Goal: Navigation & Orientation: Find specific page/section

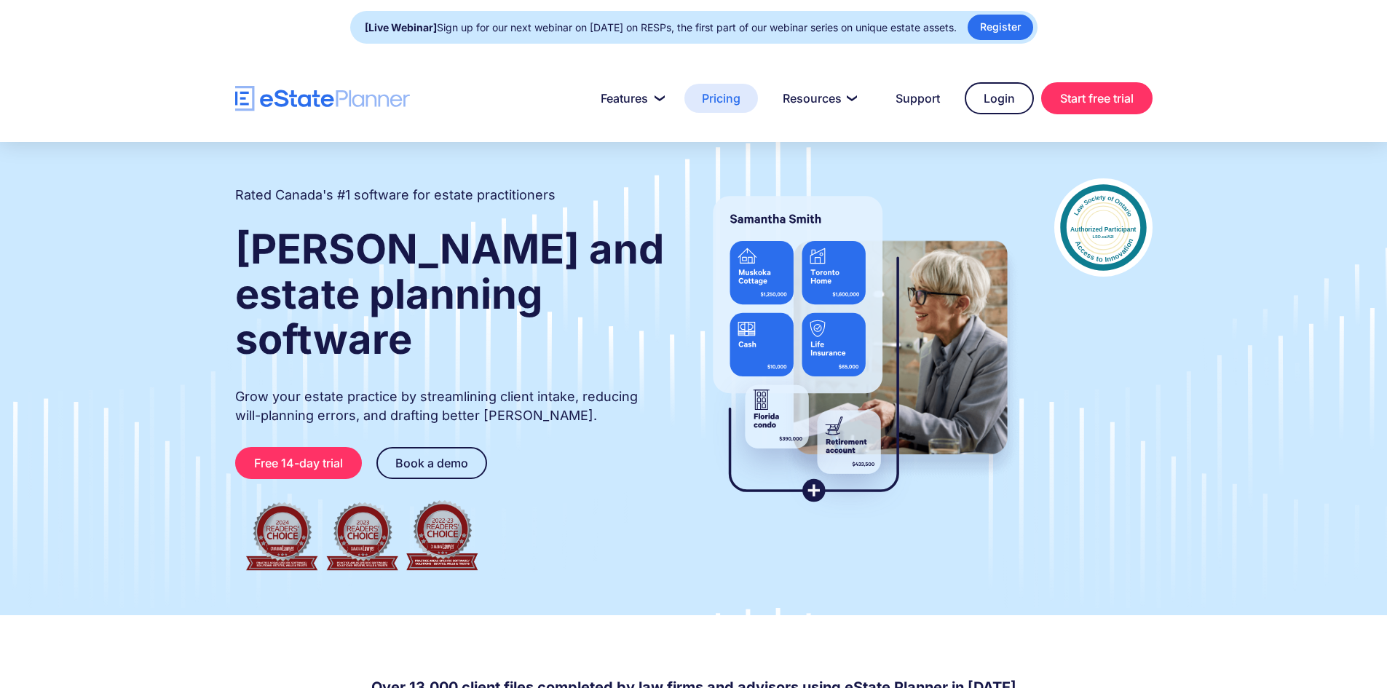
click at [714, 100] on link "Pricing" at bounding box center [722, 98] width 74 height 29
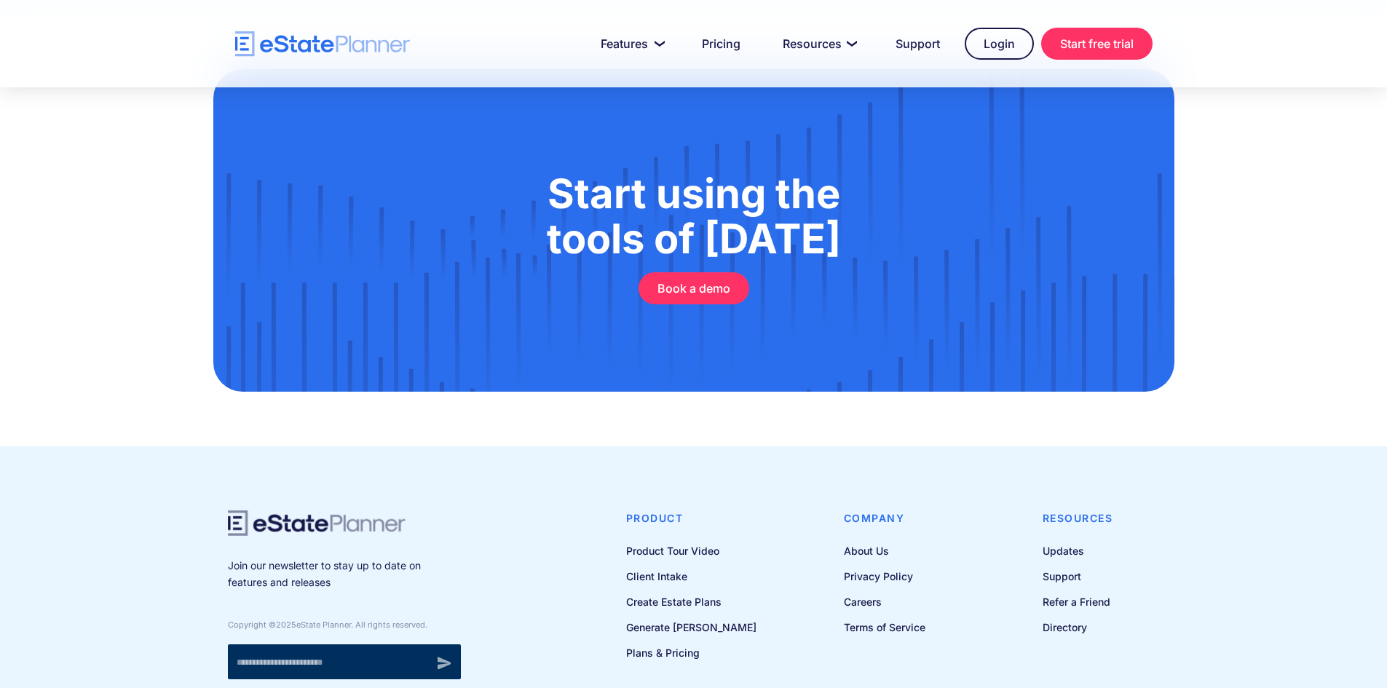
scroll to position [4186, 0]
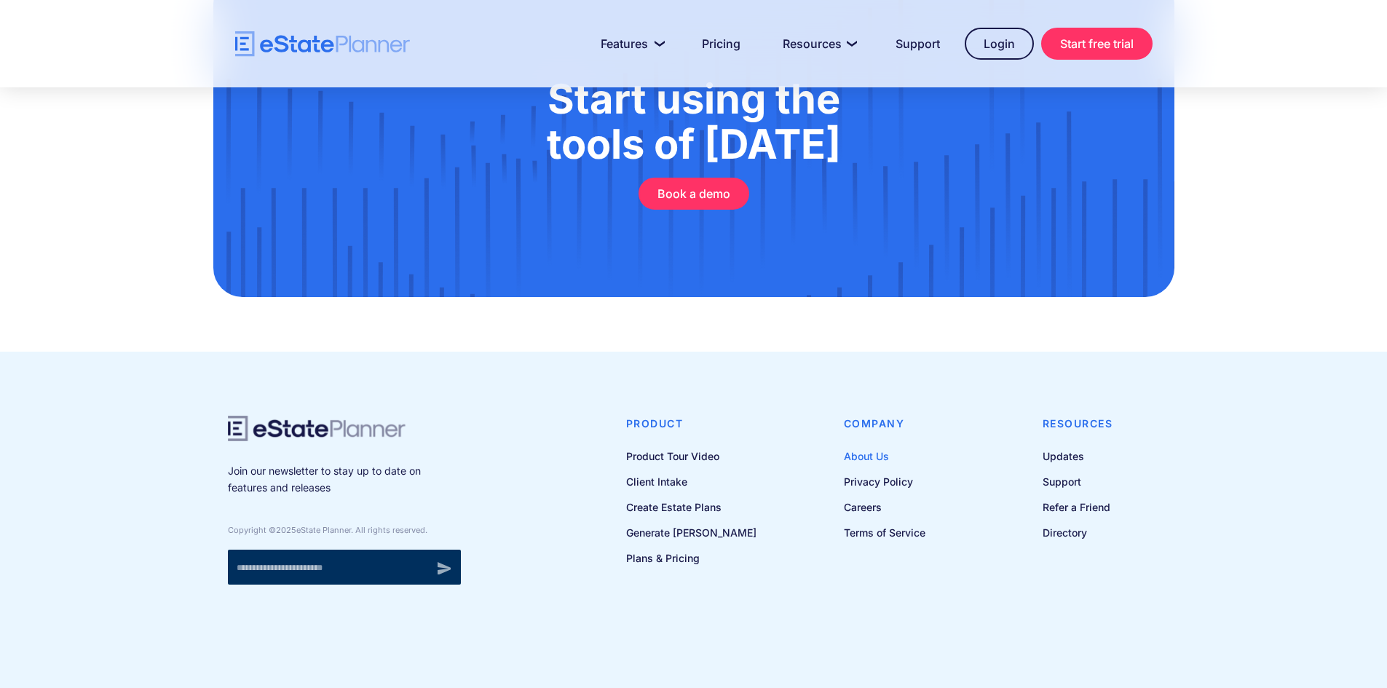
click at [873, 457] on link "About Us" at bounding box center [885, 456] width 82 height 18
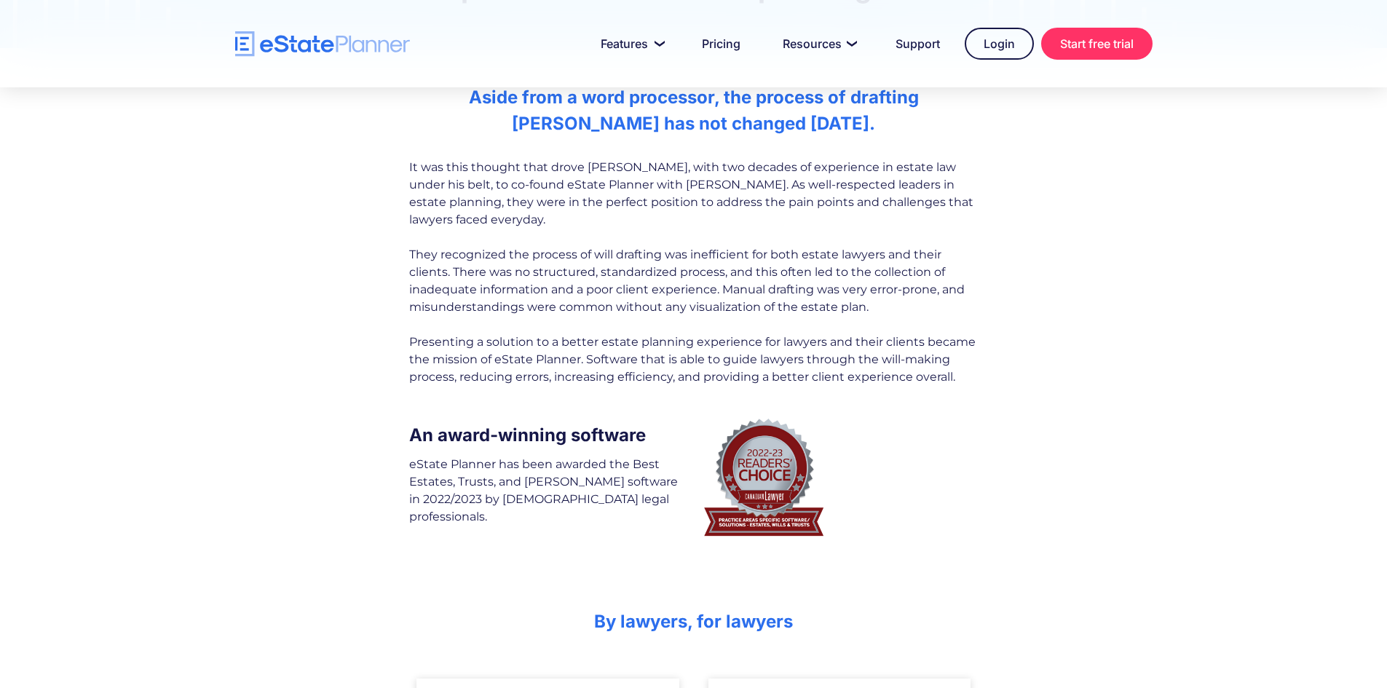
scroll to position [218, 0]
